Goal: Information Seeking & Learning: Check status

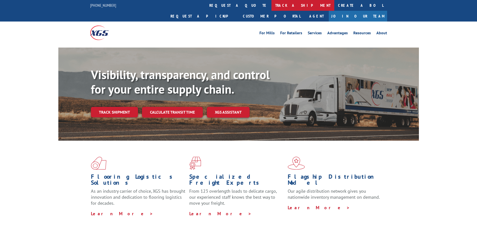
click at [271, 7] on link "track a shipment" at bounding box center [302, 5] width 63 height 11
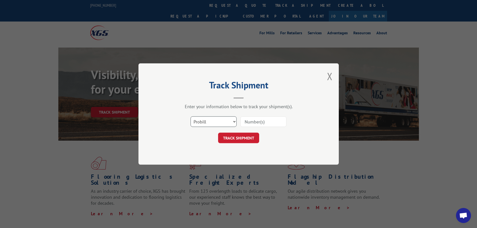
click at [209, 122] on select "Select category... Probill BOL PO" at bounding box center [213, 121] width 46 height 11
select select "bol"
click at [190, 116] on select "Select category... Probill BOL PO" at bounding box center [213, 121] width 46 height 11
click at [247, 121] on input at bounding box center [263, 121] width 46 height 11
paste input "7039516"
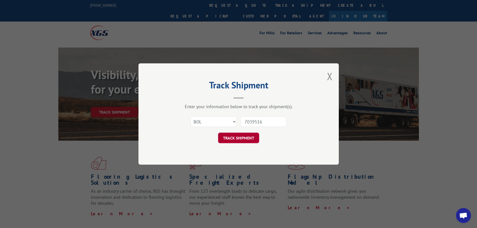
type input "7039516"
click at [234, 138] on button "TRACK SHIPMENT" at bounding box center [238, 138] width 41 height 11
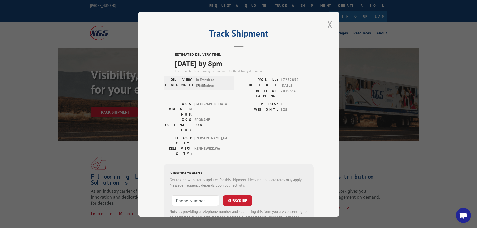
click at [329, 28] on button "Close modal" at bounding box center [330, 24] width 6 height 13
